Goal: Find specific page/section: Find specific page/section

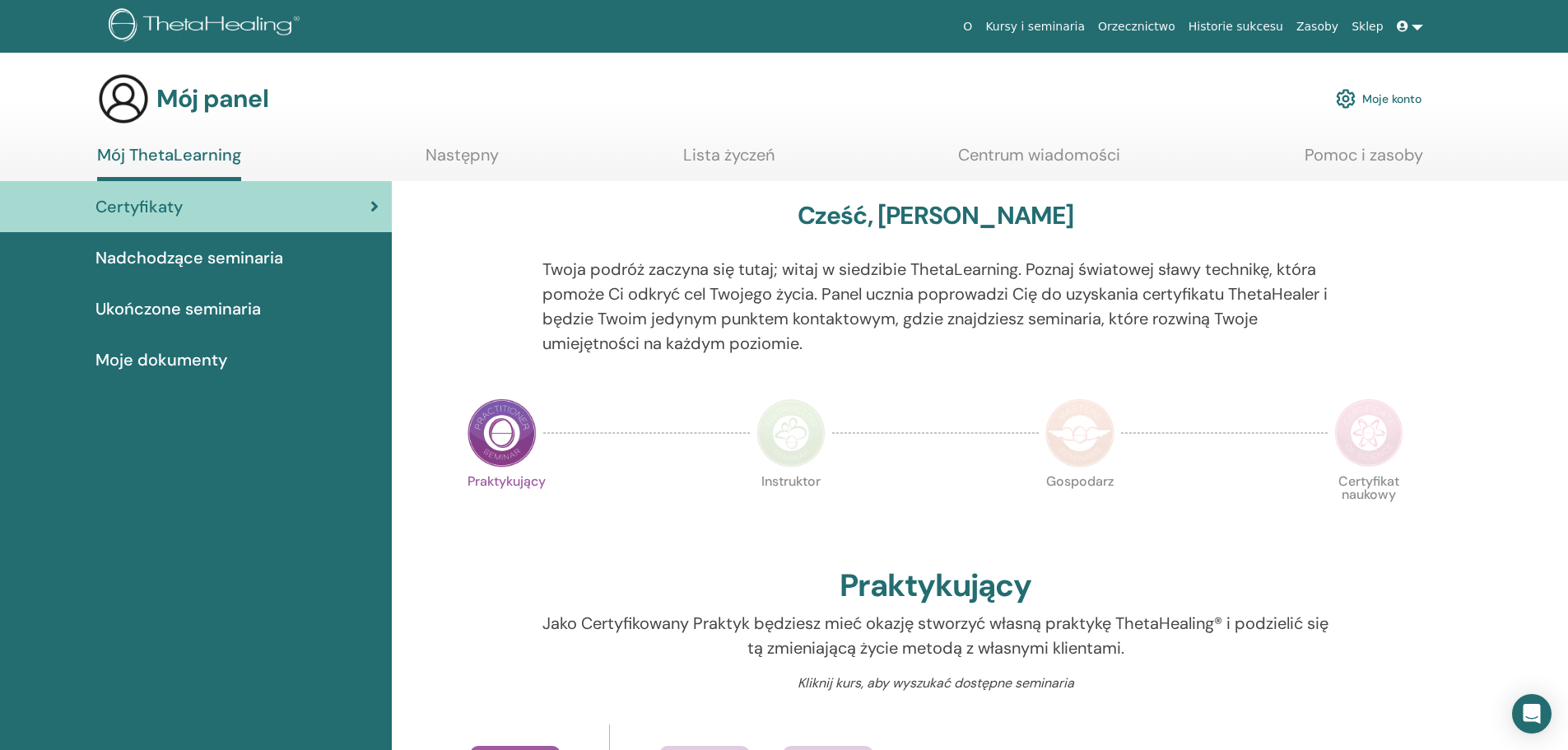
click at [250, 304] on font "Ukończone seminaria" at bounding box center [178, 309] width 165 height 22
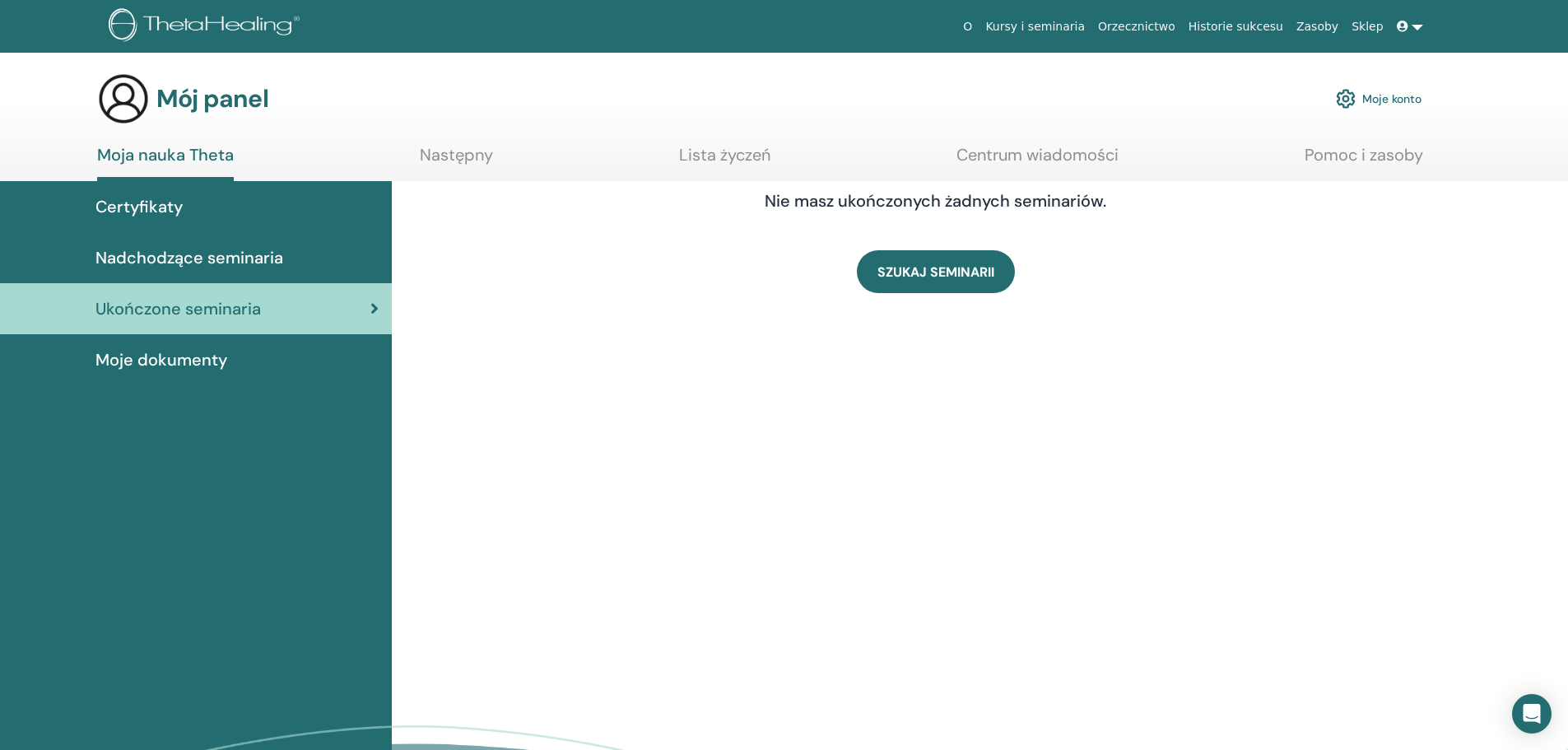
click at [128, 352] on font "Moje dokumenty" at bounding box center [161, 360] width 132 height 22
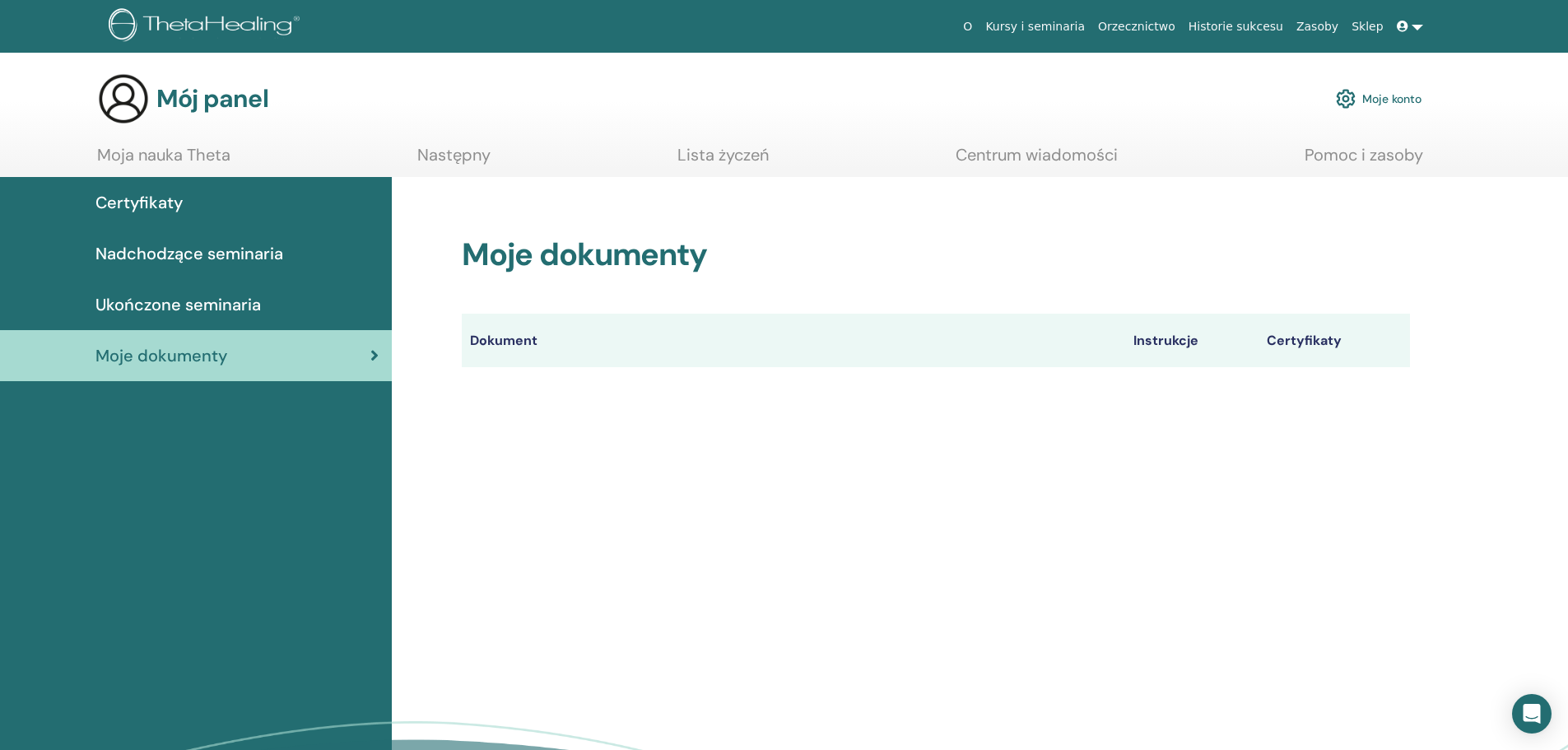
click at [1293, 344] on font "Certyfikaty" at bounding box center [1304, 340] width 75 height 17
drag, startPoint x: 1192, startPoint y: 336, endPoint x: 1150, endPoint y: 351, distance: 44.6
click at [1179, 339] on font "Instrukcje" at bounding box center [1166, 340] width 65 height 17
click at [515, 339] on font "Dokument" at bounding box center [504, 340] width 68 height 17
click at [199, 248] on font "Nadchodzące seminaria" at bounding box center [189, 253] width 188 height 22
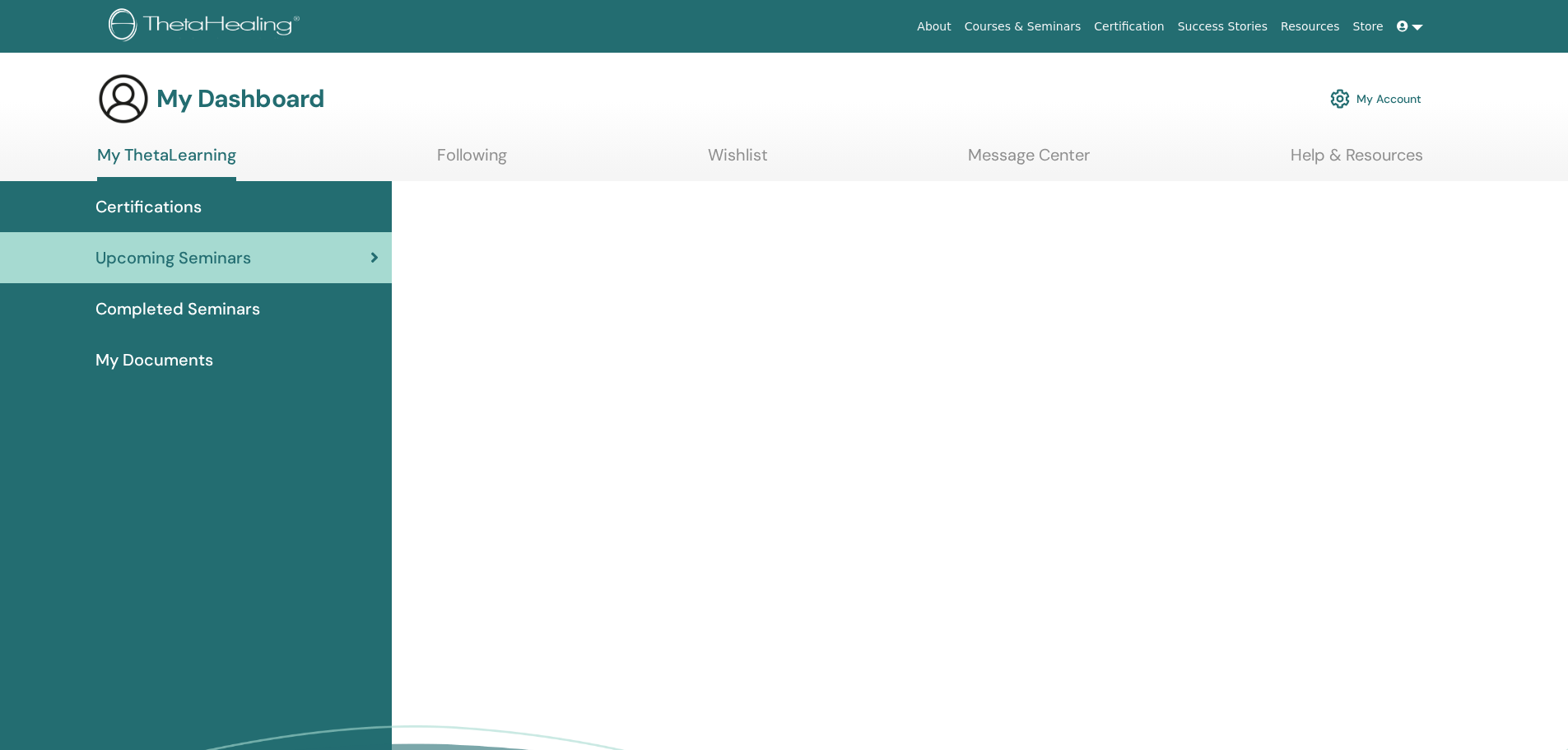
click at [189, 208] on span "Certifications" at bounding box center [148, 207] width 106 height 25
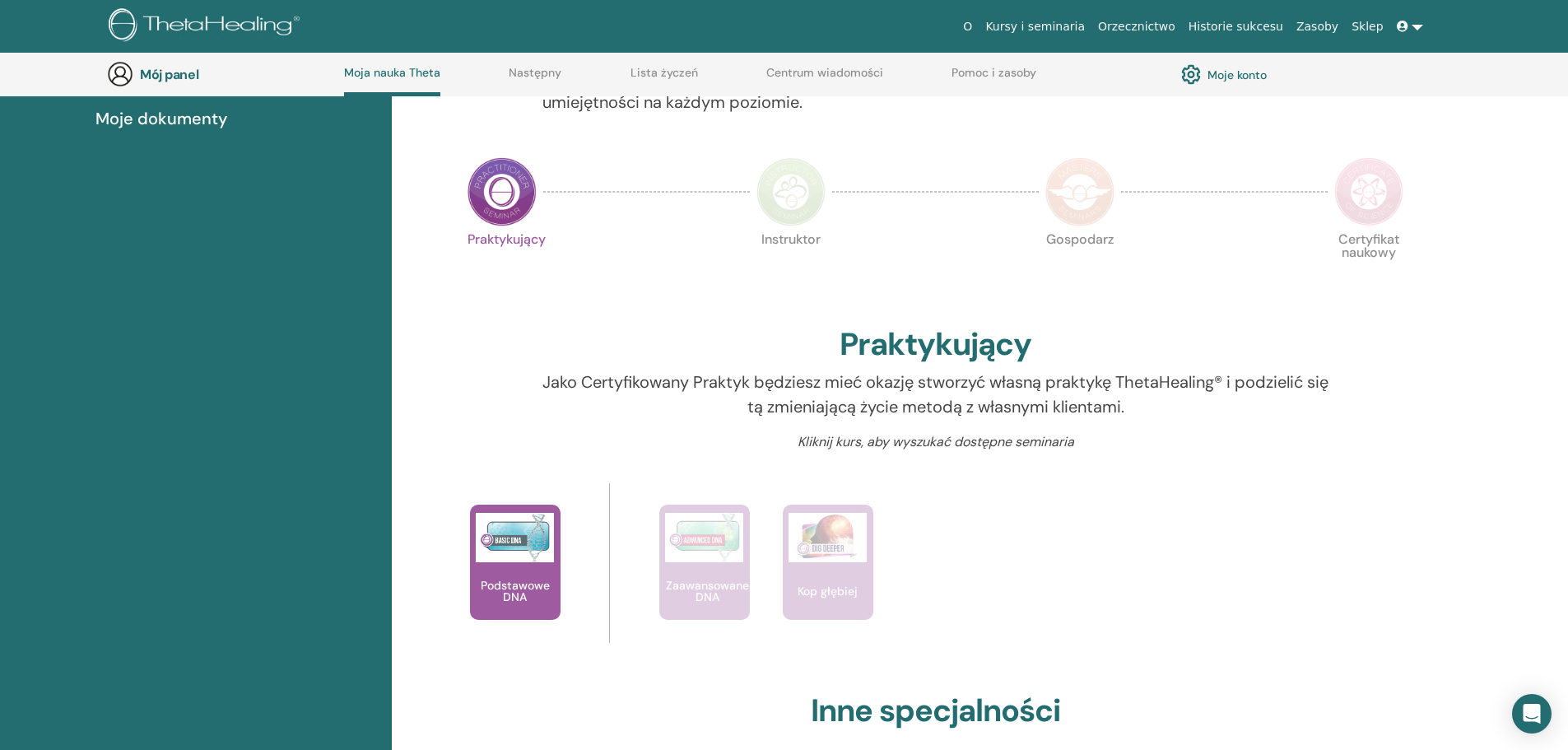
scroll to position [180, 0]
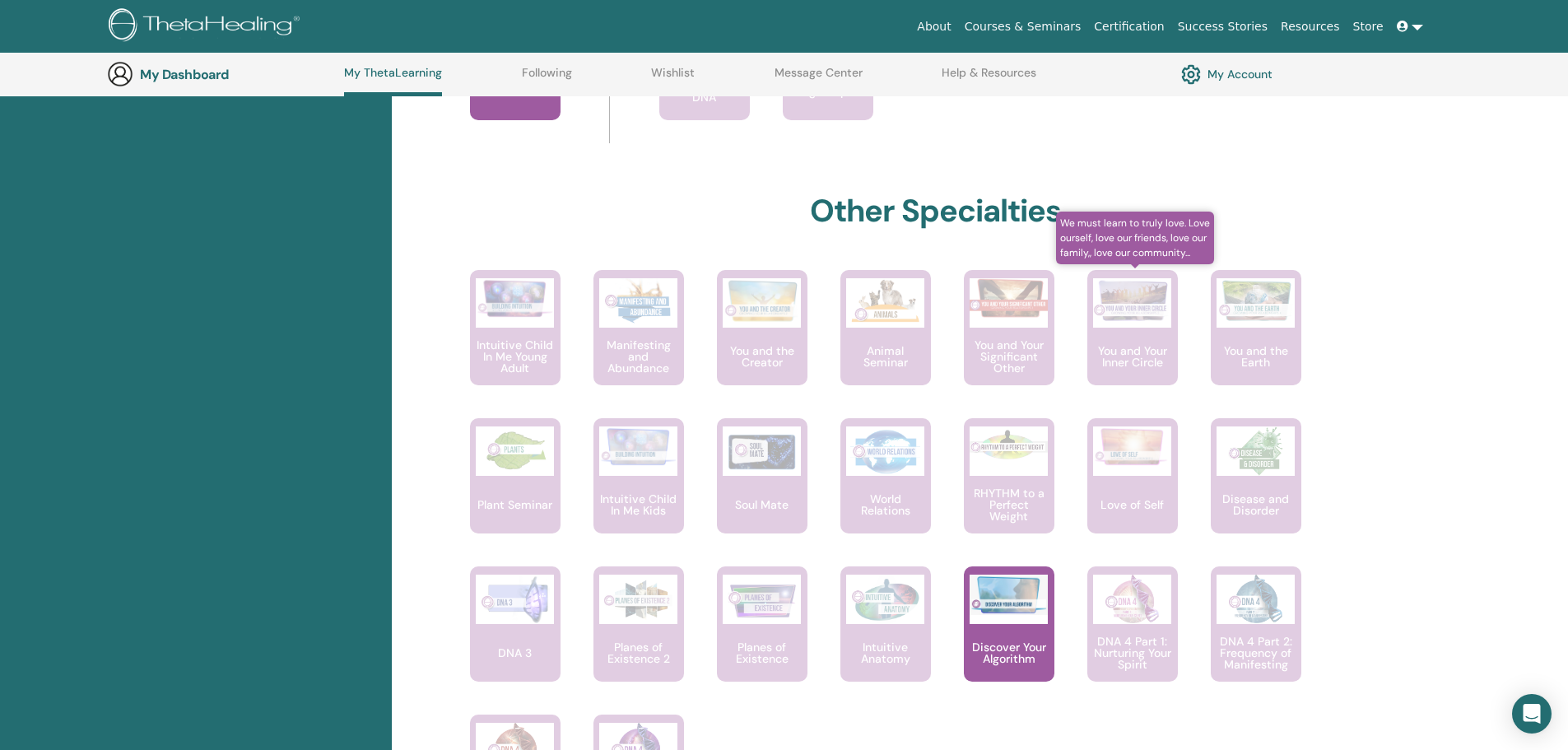
scroll to position [209, 0]
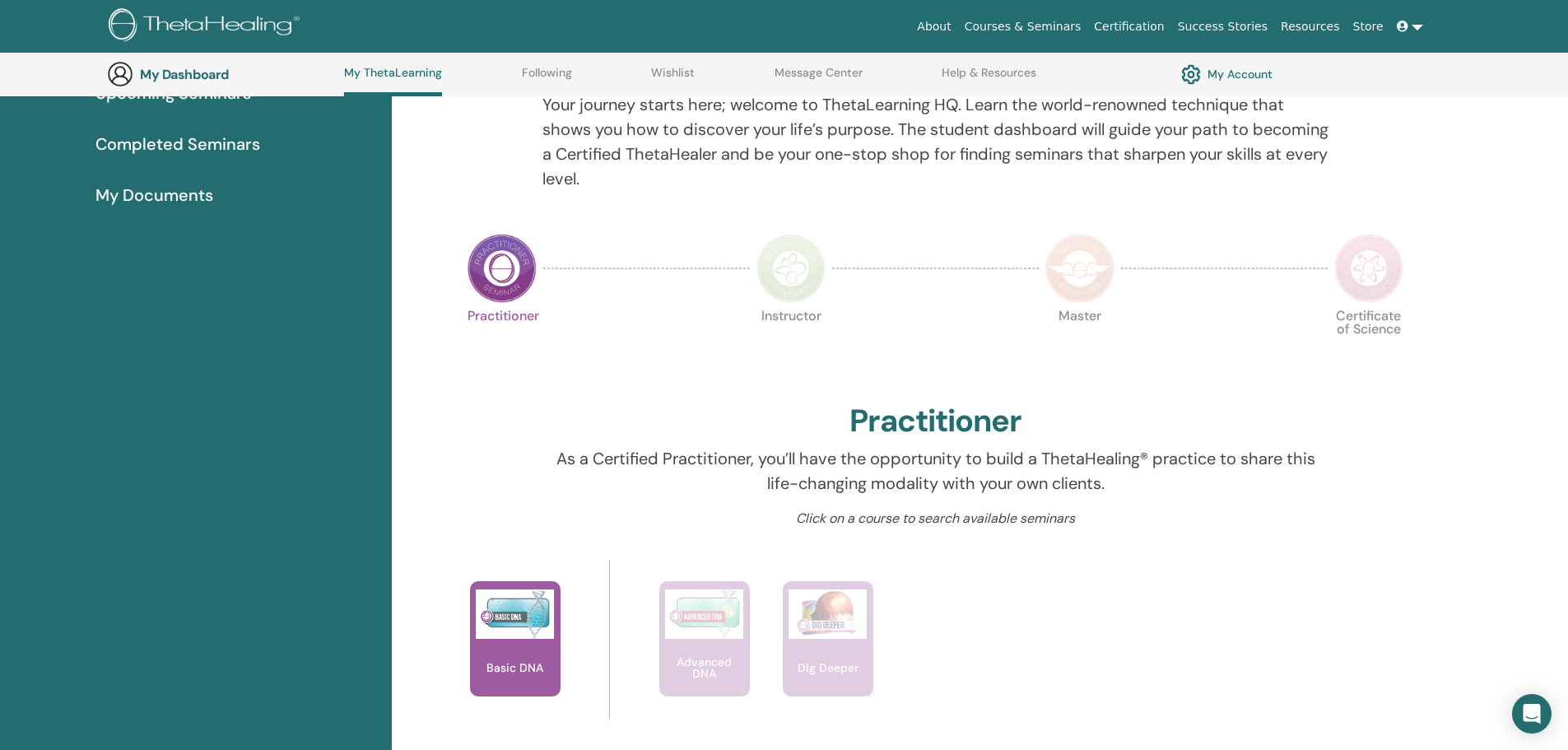
click at [1418, 31] on link at bounding box center [1410, 26] width 40 height 31
